Goal: Find specific page/section: Find specific page/section

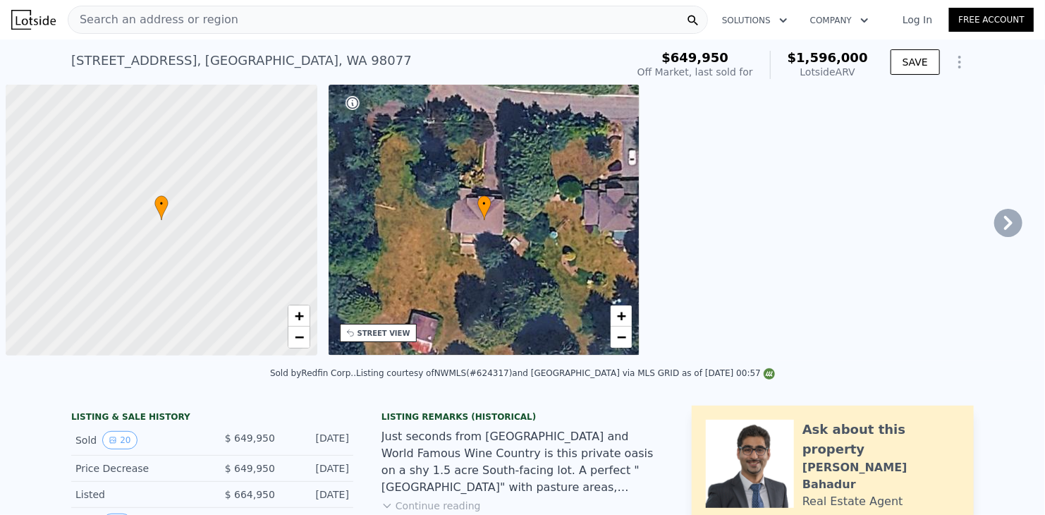
scroll to position [0, 6]
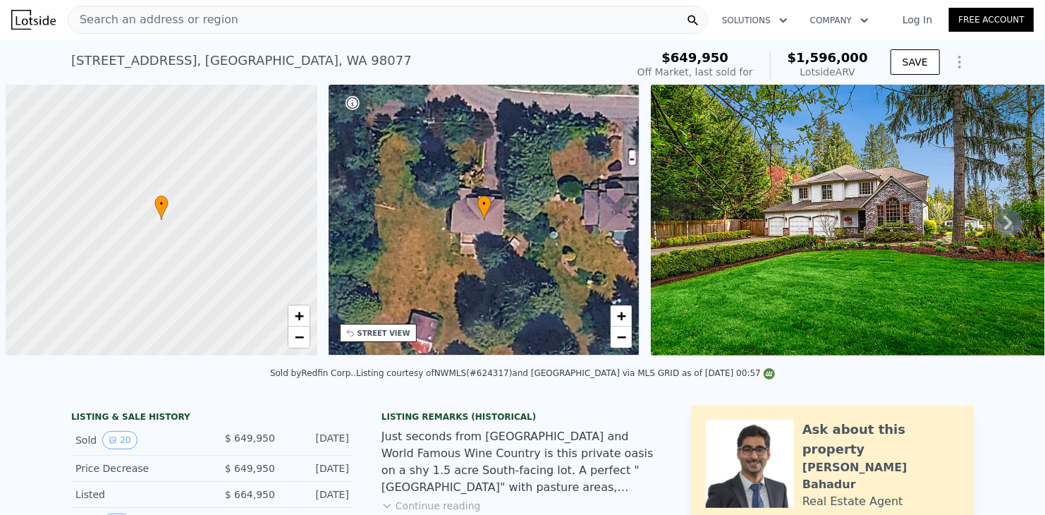
scroll to position [0, 6]
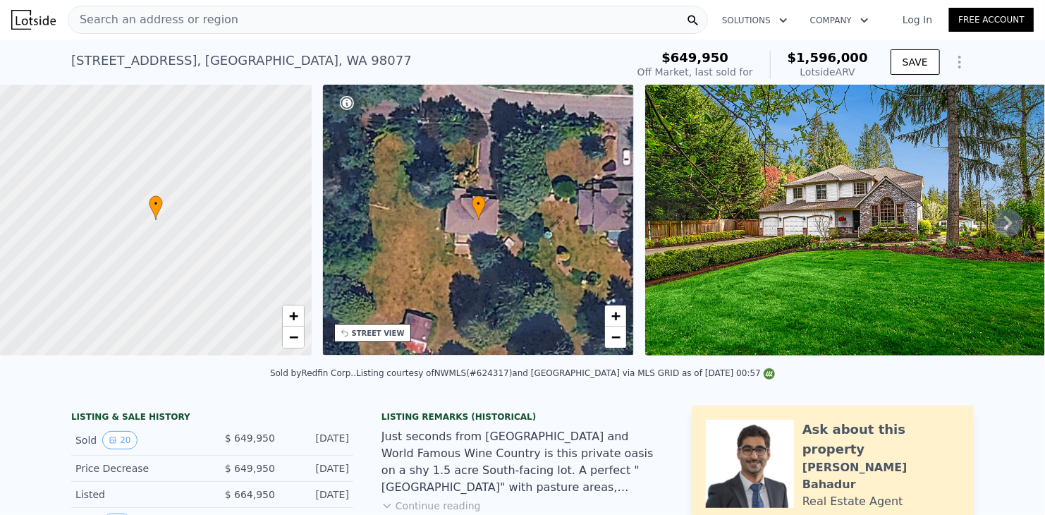
click at [230, 26] on div "Search an address or region" at bounding box center [388, 20] width 640 height 28
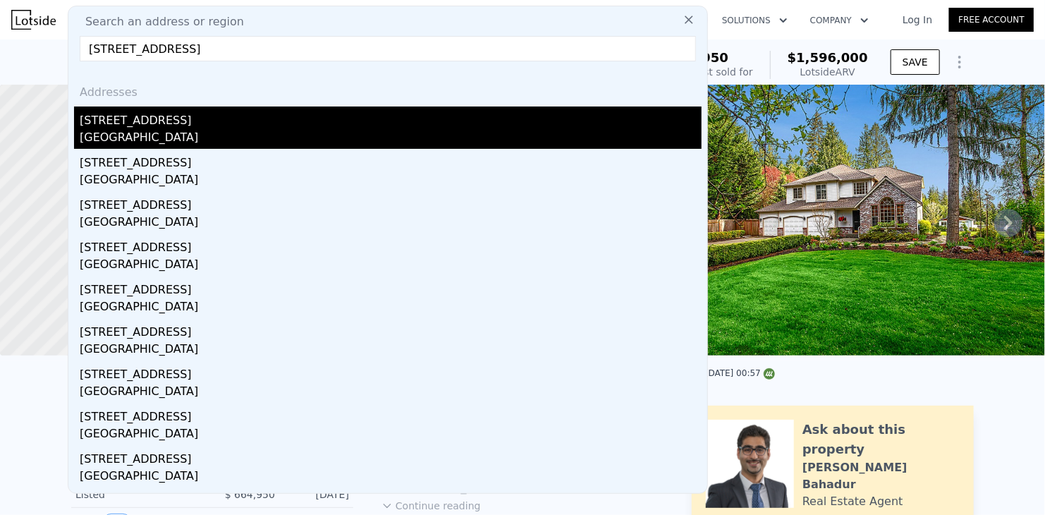
type input "7231 NE 158th St, Kenmore, WA, 98028"
click at [176, 134] on div "Kenmore, WA 98028" at bounding box center [391, 139] width 622 height 20
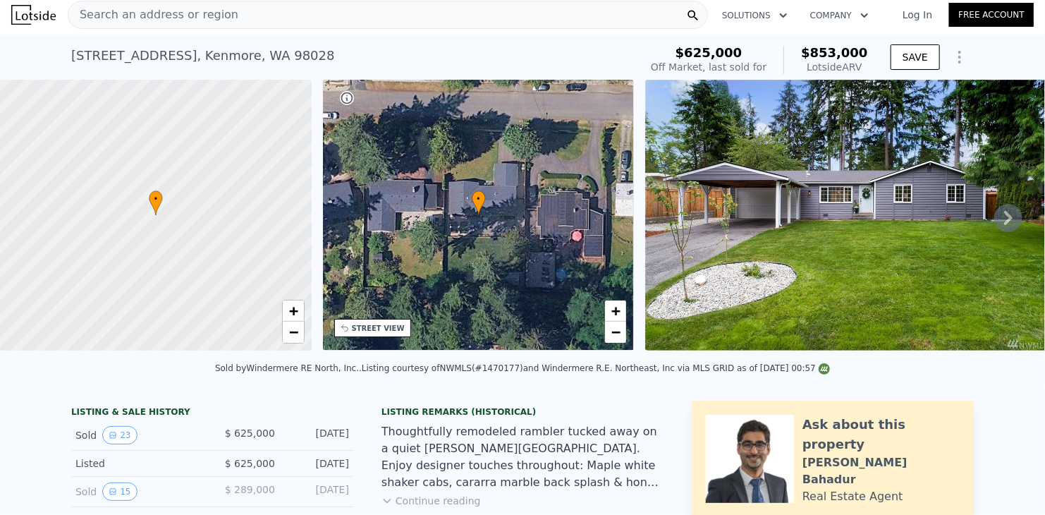
scroll to position [494, 0]
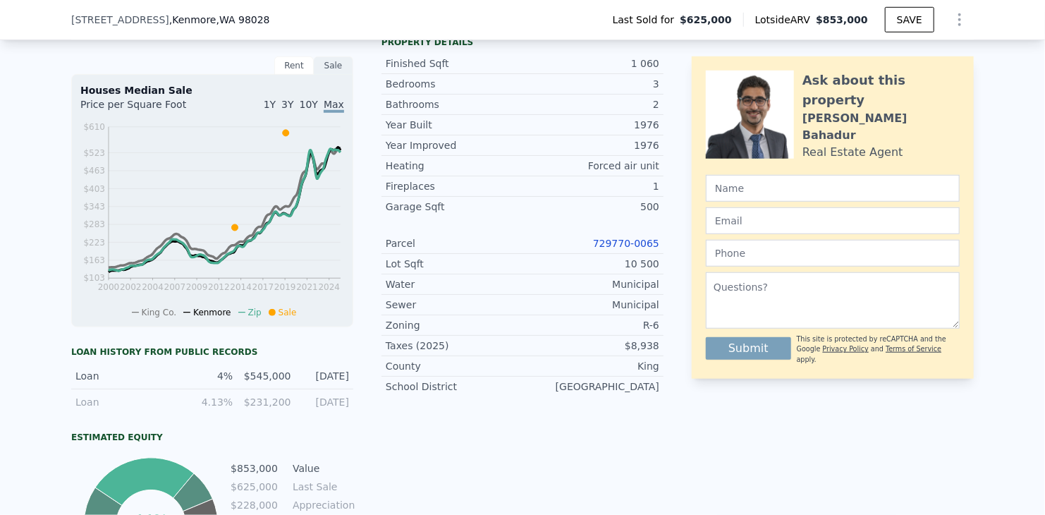
click at [630, 249] on link "729770-0065" at bounding box center [626, 243] width 66 height 11
